Goal: Task Accomplishment & Management: Manage account settings

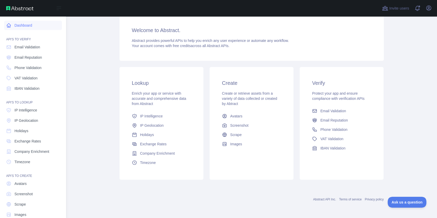
click at [25, 26] on link "Dashboard" at bounding box center [33, 25] width 58 height 9
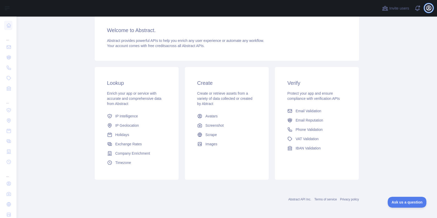
click at [428, 8] on icon "button" at bounding box center [429, 8] width 6 height 6
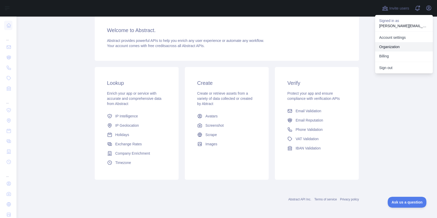
click at [391, 46] on link "Organization" at bounding box center [404, 46] width 58 height 9
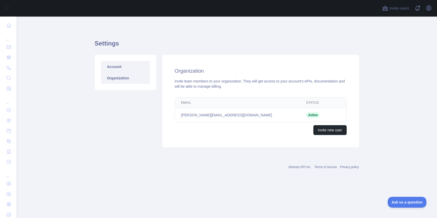
click at [113, 67] on link "Account" at bounding box center [125, 66] width 49 height 11
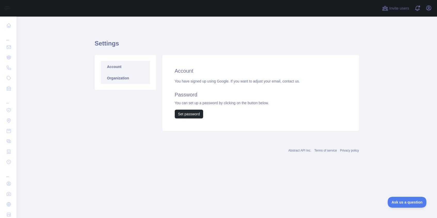
click at [115, 79] on link "Organization" at bounding box center [125, 77] width 49 height 11
